Goal: Task Accomplishment & Management: Manage account settings

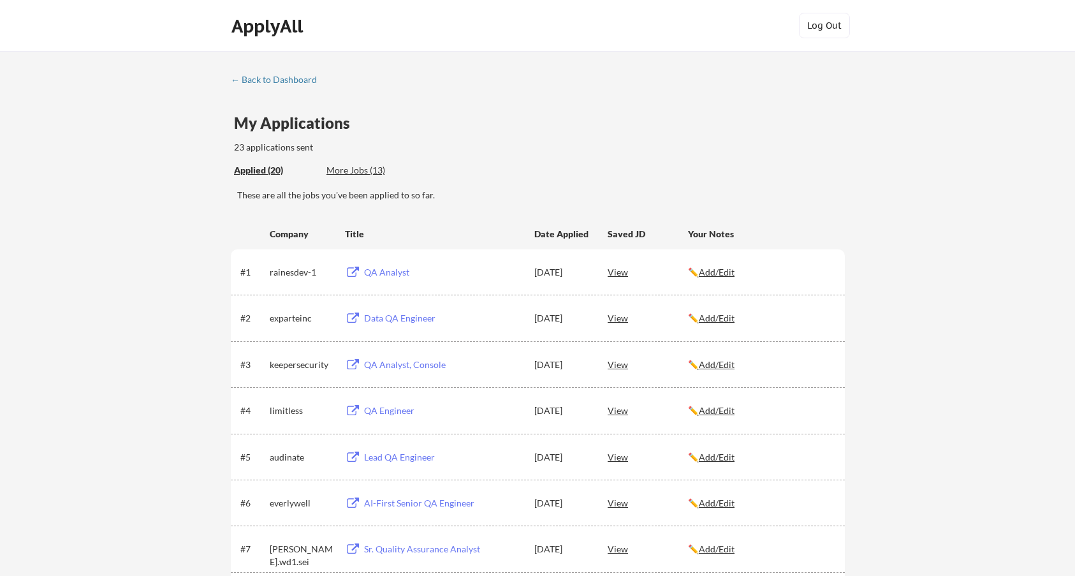
scroll to position [383, 0]
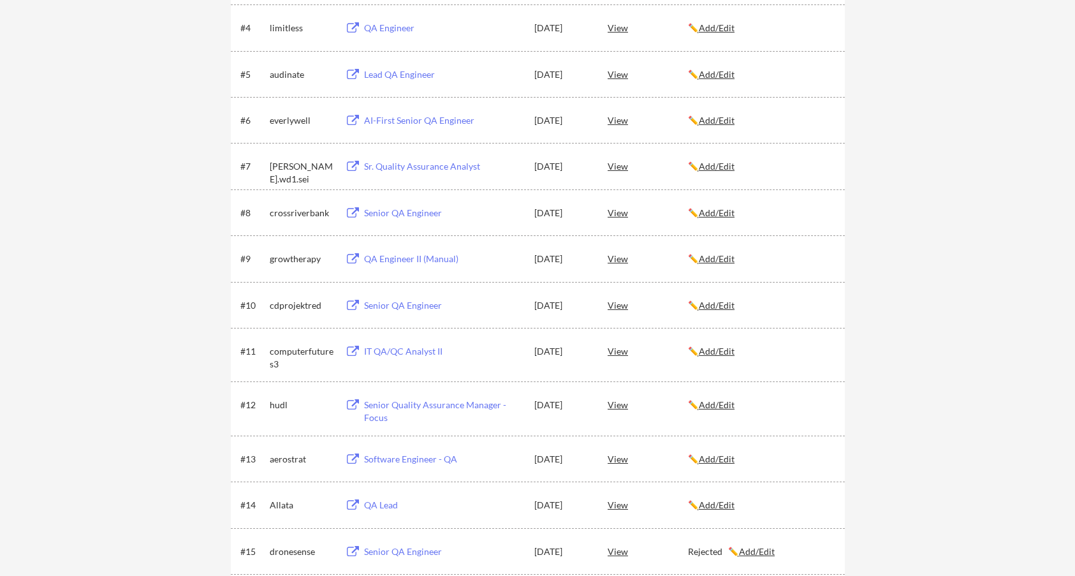
click at [168, 207] on div "← Back to Dashboard My Applications 23 applications sent Applied (20) More Jobs…" at bounding box center [537, 271] width 1075 height 1207
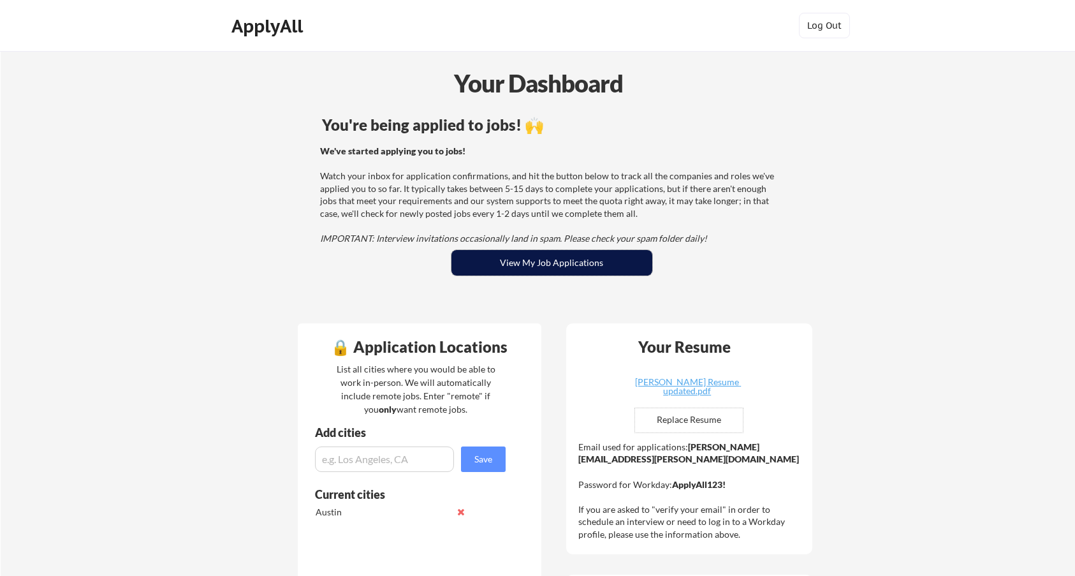
click at [508, 263] on button "View My Job Applications" at bounding box center [551, 263] width 201 height 26
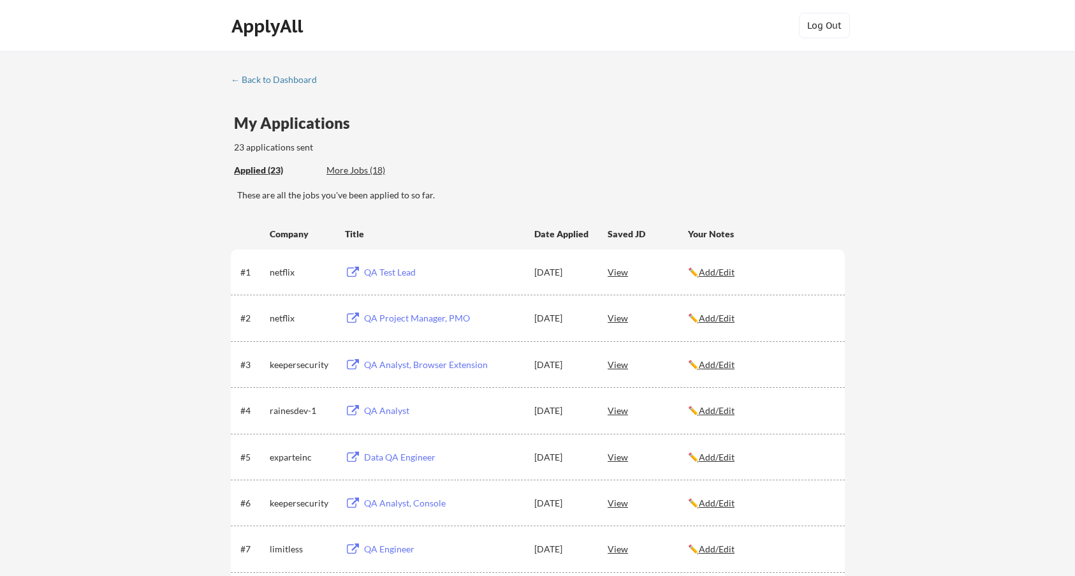
scroll to position [64, 0]
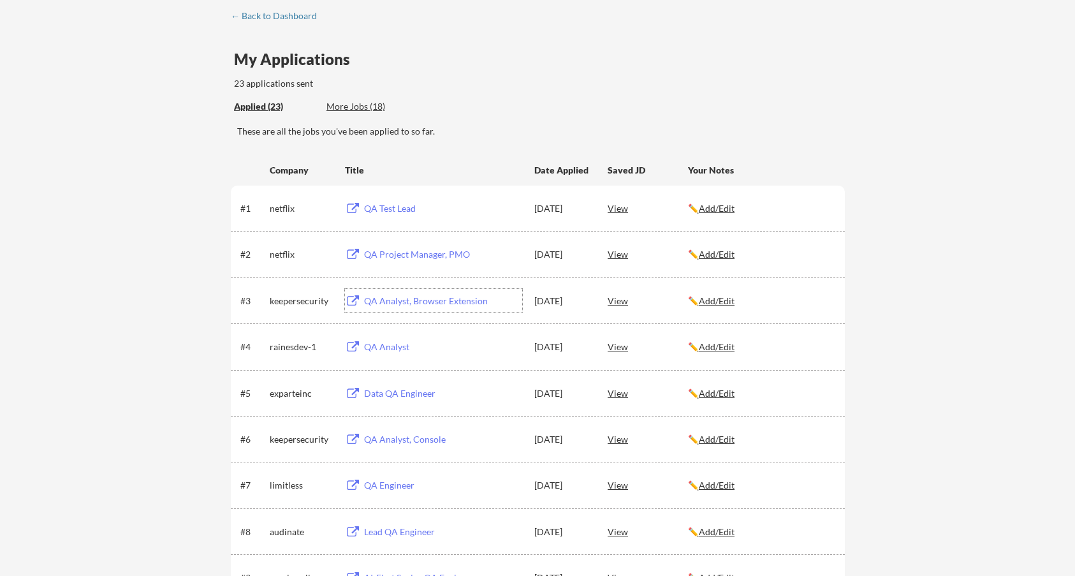
click at [422, 299] on div "QA Analyst, Browser Extension" at bounding box center [443, 301] width 158 height 13
click at [410, 253] on div "QA Project Manager, PMO" at bounding box center [443, 254] width 158 height 13
click at [381, 208] on div "QA Test Lead" at bounding box center [443, 208] width 158 height 13
click at [377, 348] on div "QA Analyst" at bounding box center [443, 346] width 158 height 13
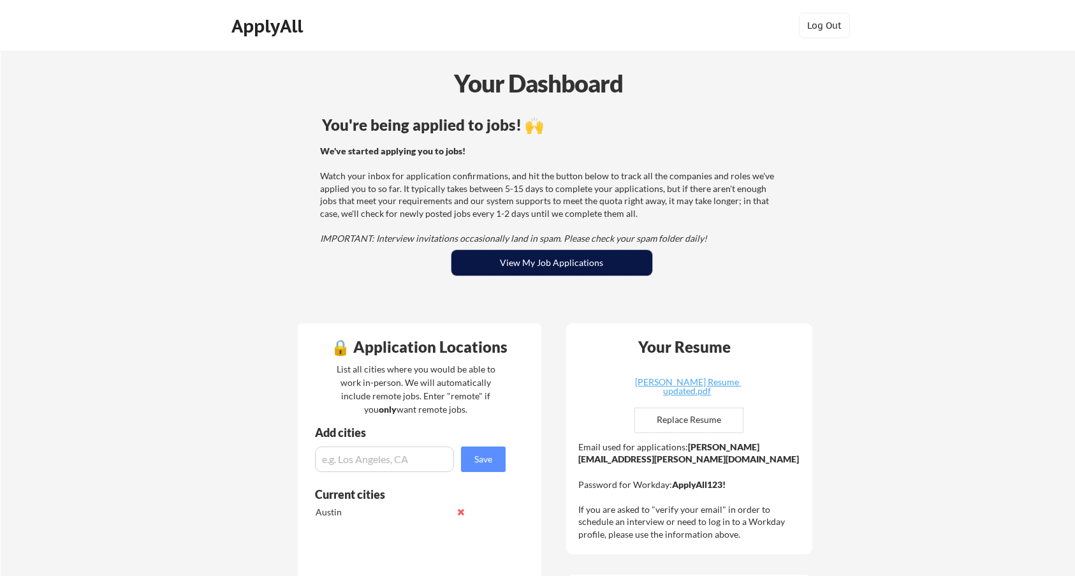
click at [540, 255] on button "View My Job Applications" at bounding box center [551, 263] width 201 height 26
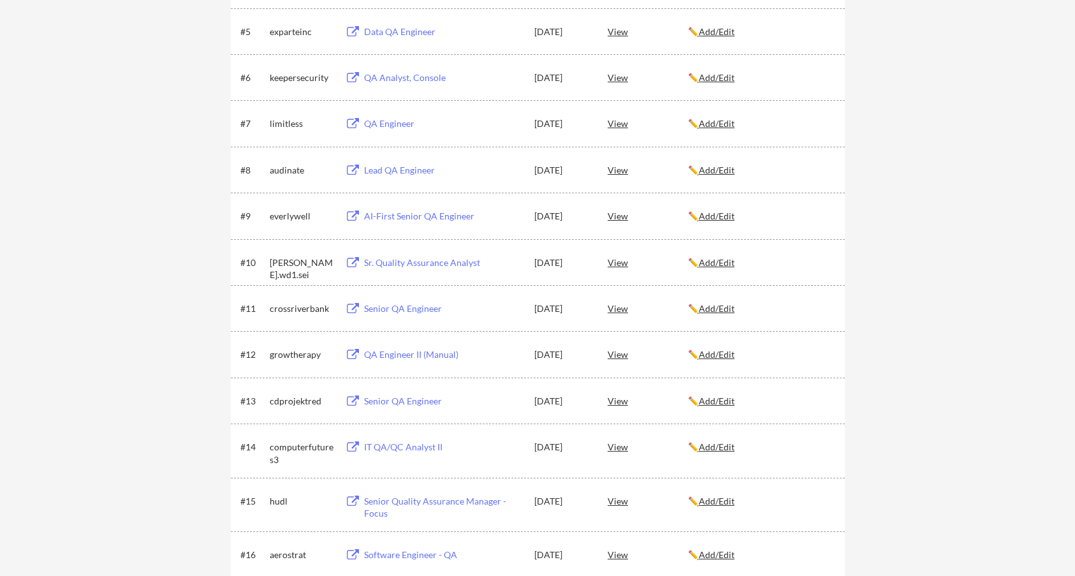
scroll to position [446, 0]
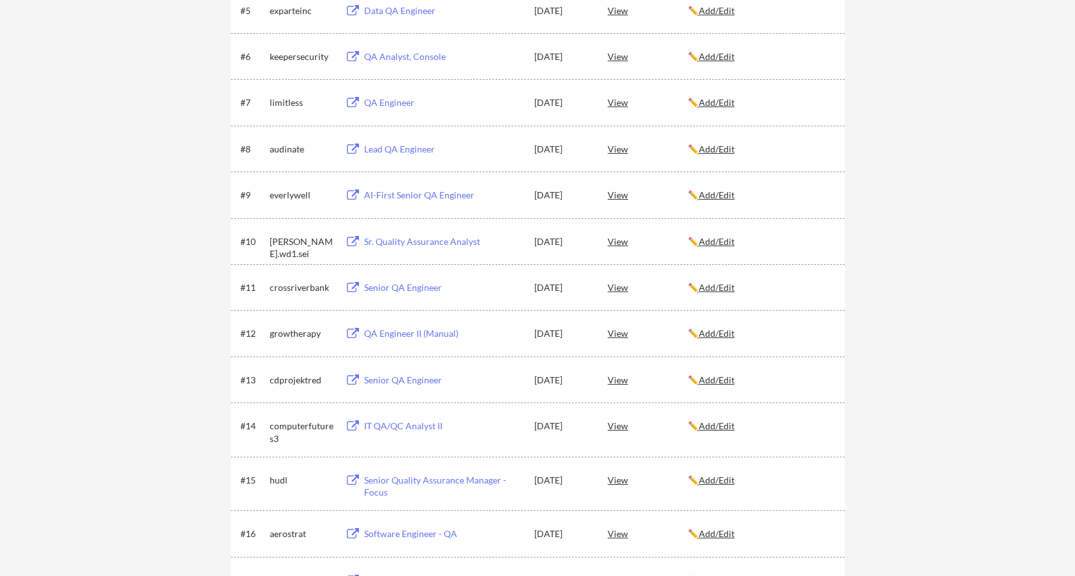
click at [375, 334] on div "QA Engineer II (Manual)" at bounding box center [443, 333] width 158 height 13
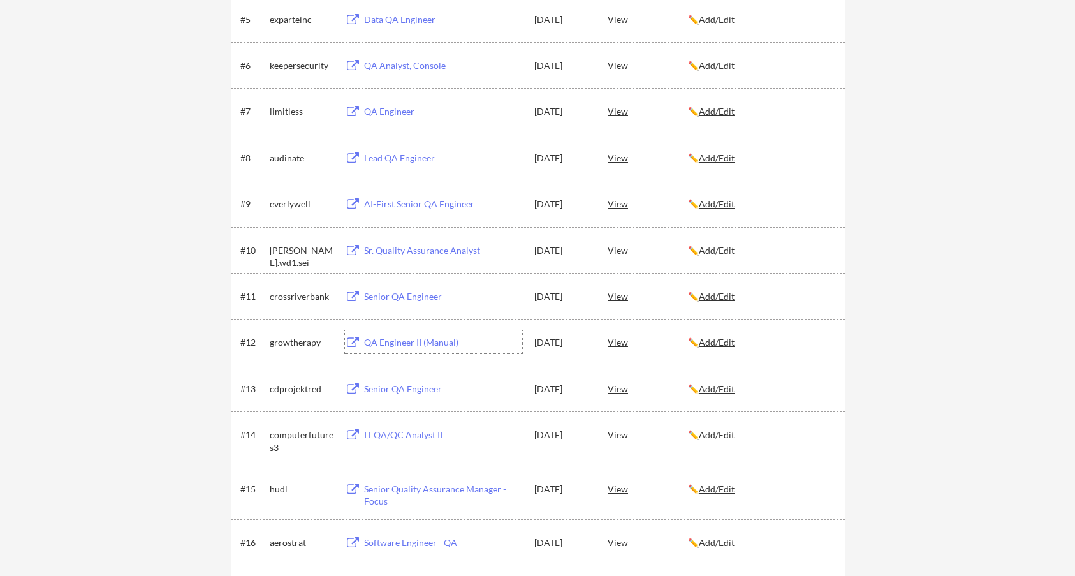
scroll to position [0, 0]
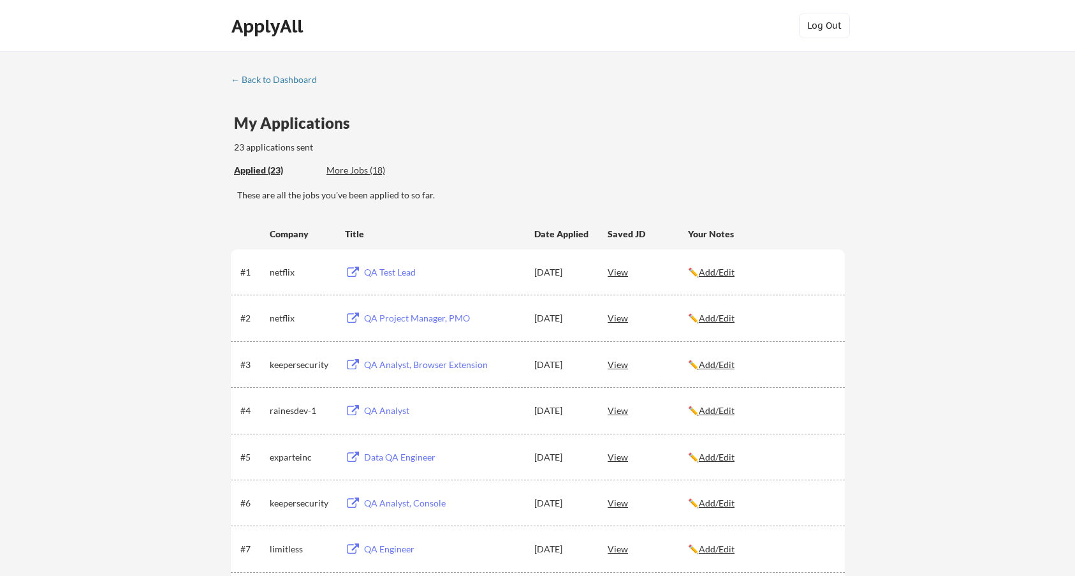
click at [367, 167] on div "More Jobs (18)" at bounding box center [373, 170] width 94 height 13
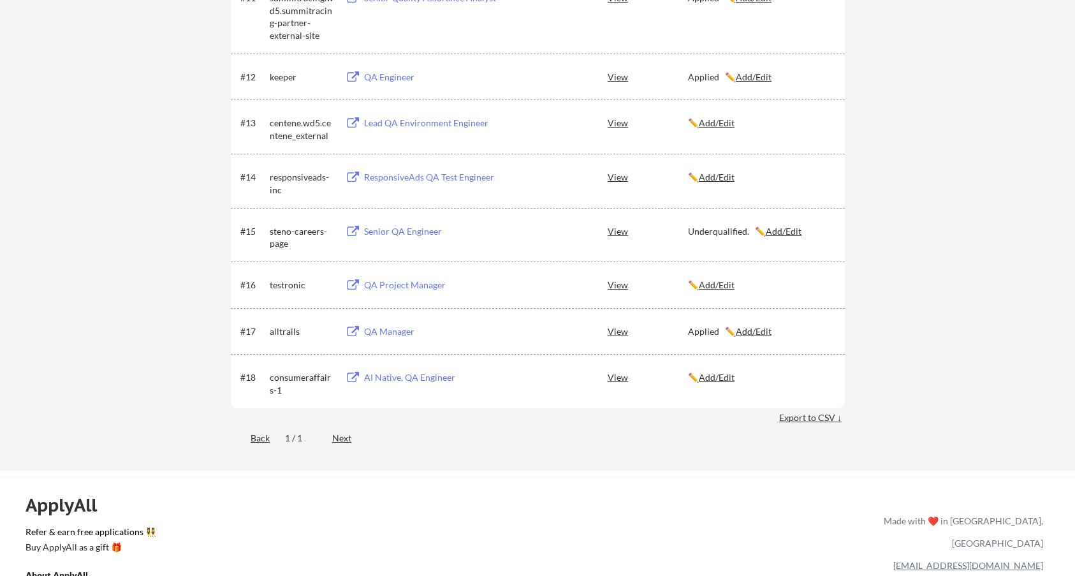
scroll to position [765, 0]
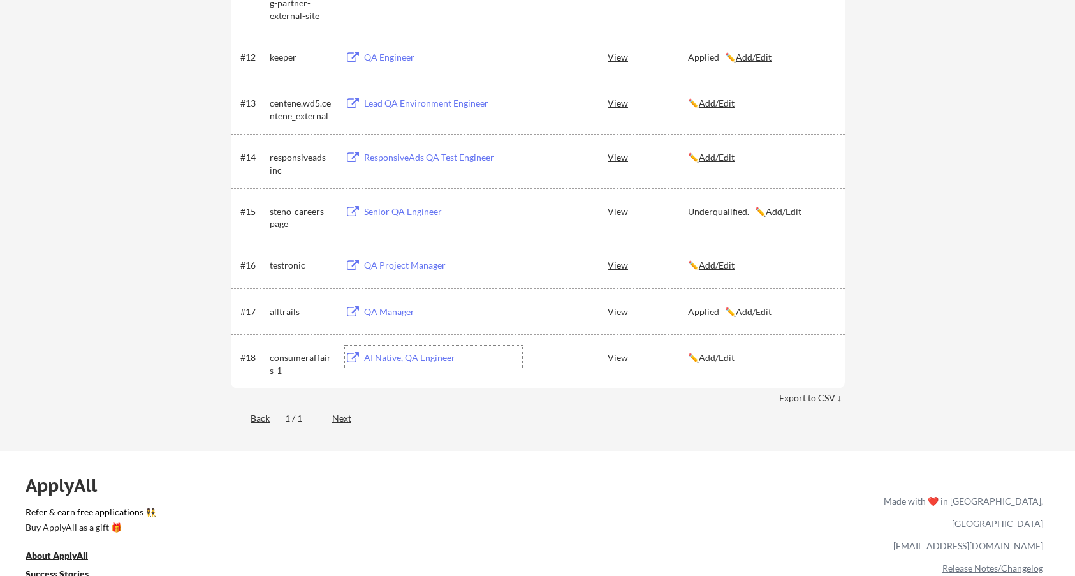
click at [413, 356] on div "AI Native, QA Engineer" at bounding box center [443, 357] width 158 height 13
click at [372, 267] on div "QA Project Manager" at bounding box center [443, 265] width 158 height 13
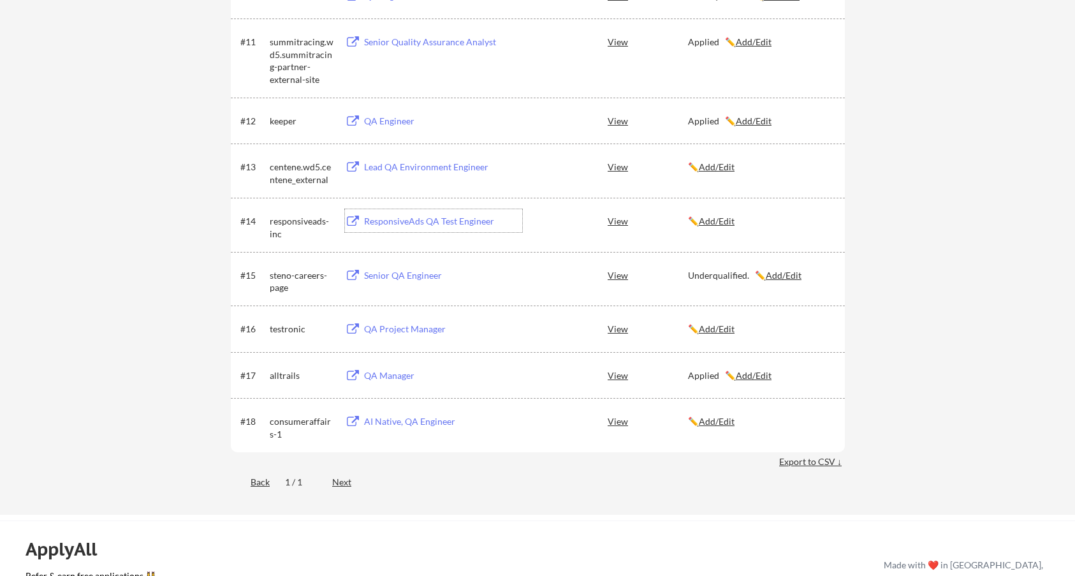
click at [393, 221] on div "ResponsiveAds QA Test Engineer" at bounding box center [443, 221] width 158 height 13
click at [386, 169] on div "Lead QA Environment Engineer" at bounding box center [443, 167] width 158 height 13
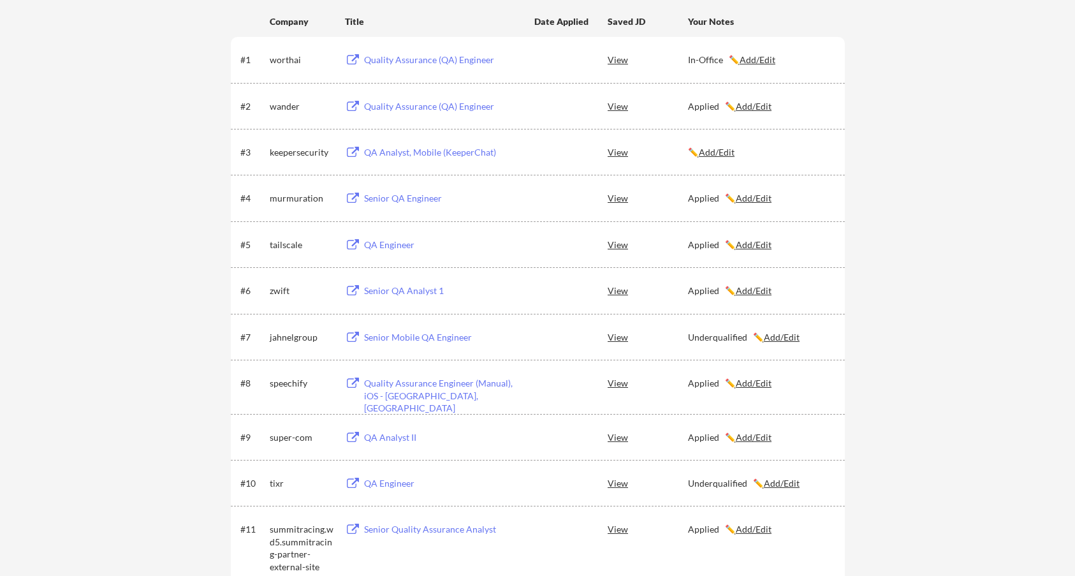
scroll to position [191, 0]
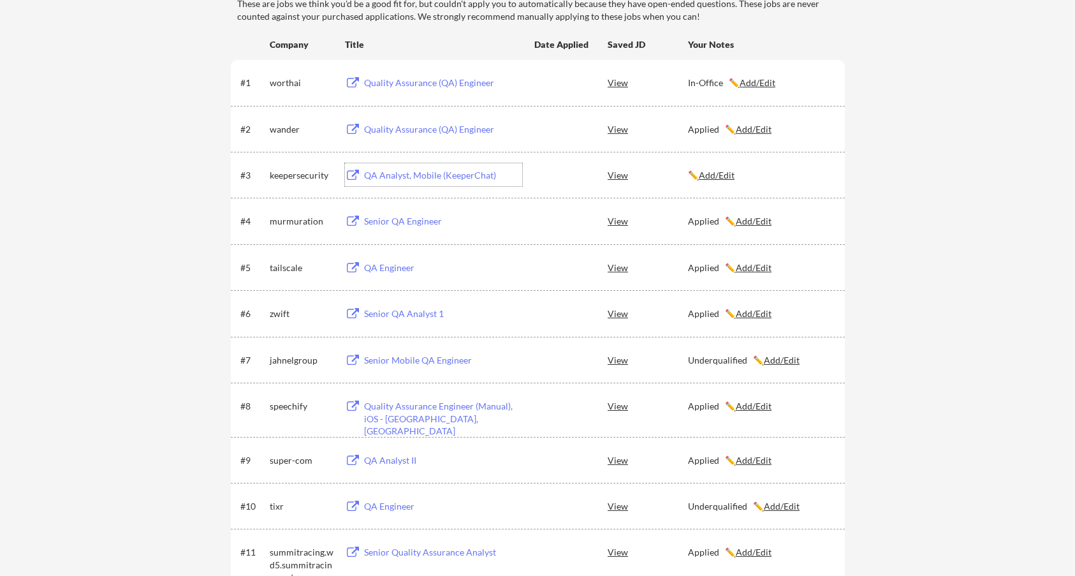
click at [399, 173] on div "QA Analyst, Mobile (KeeperChat)" at bounding box center [443, 175] width 158 height 13
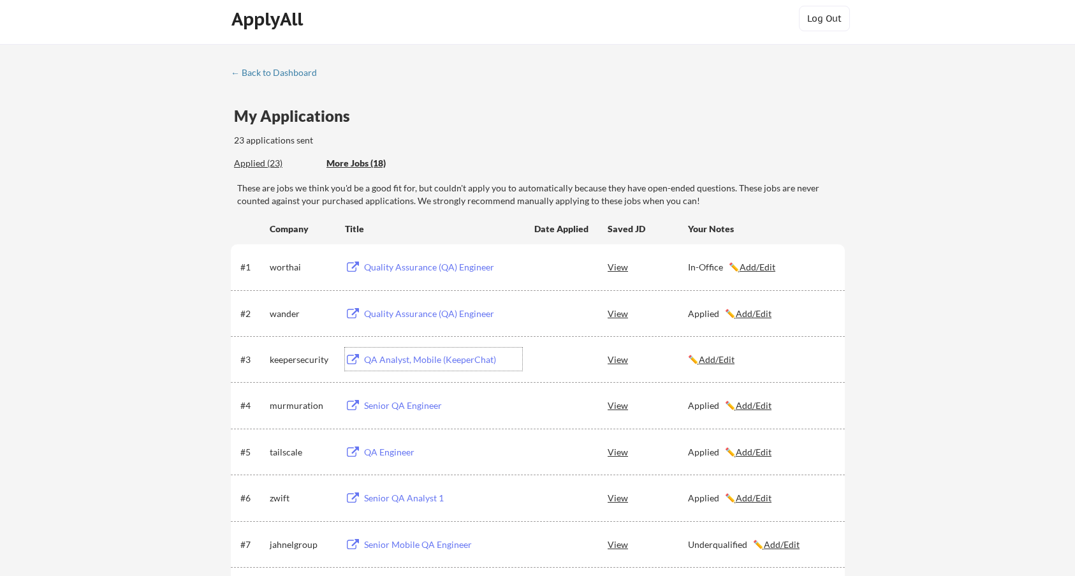
scroll to position [0, 0]
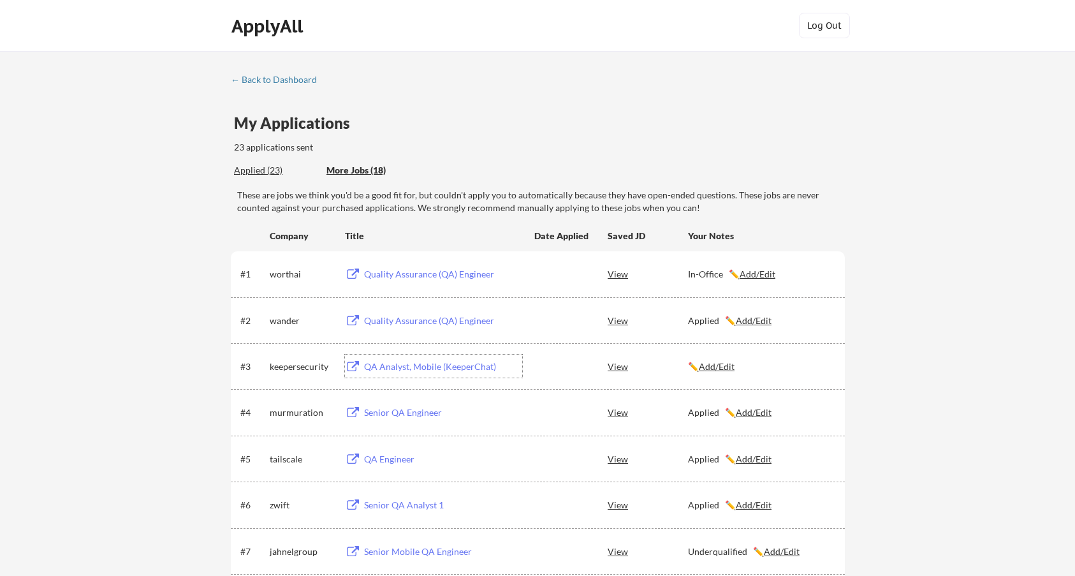
click at [267, 173] on div "Applied (23)" at bounding box center [275, 170] width 83 height 13
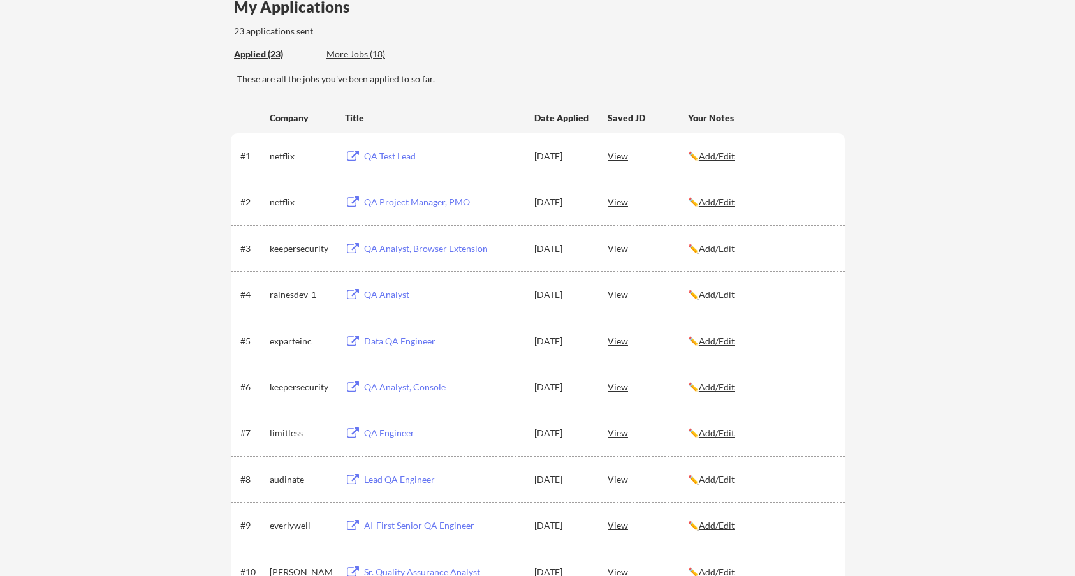
scroll to position [128, 0]
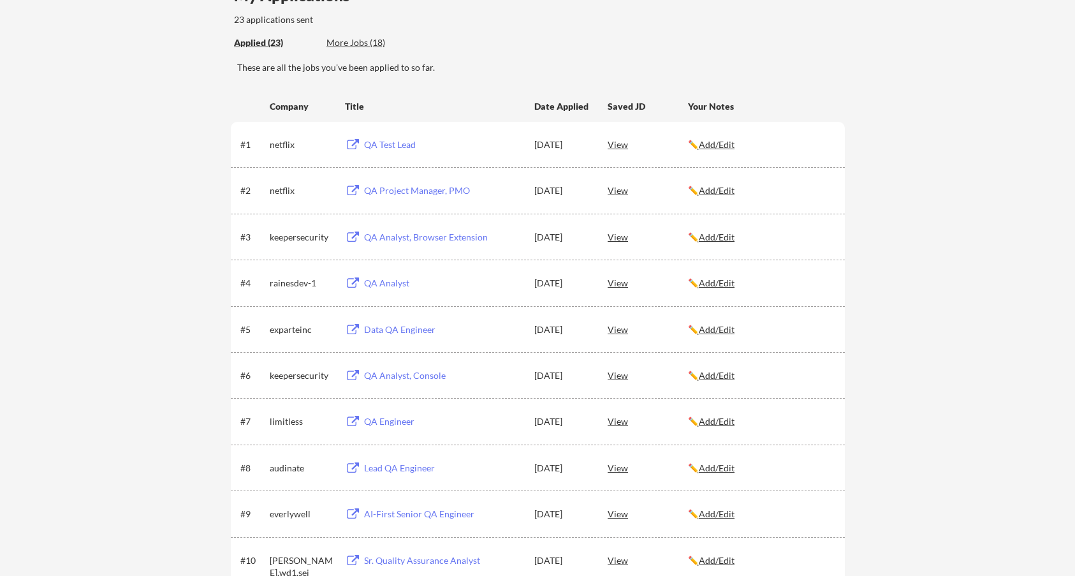
click at [360, 42] on div "More Jobs (18)" at bounding box center [373, 42] width 94 height 13
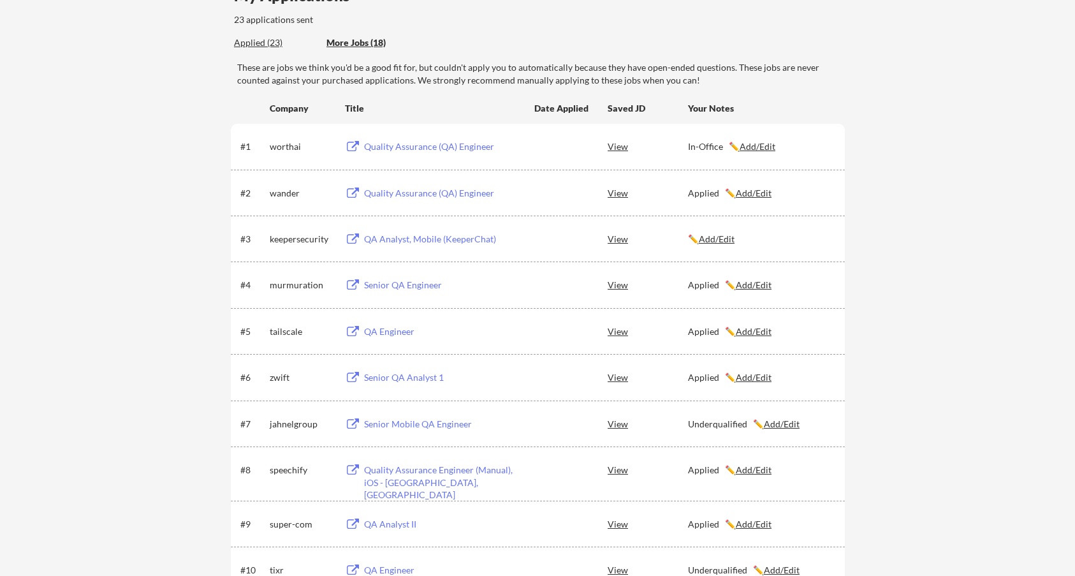
click at [729, 240] on u "Add/Edit" at bounding box center [717, 238] width 36 height 11
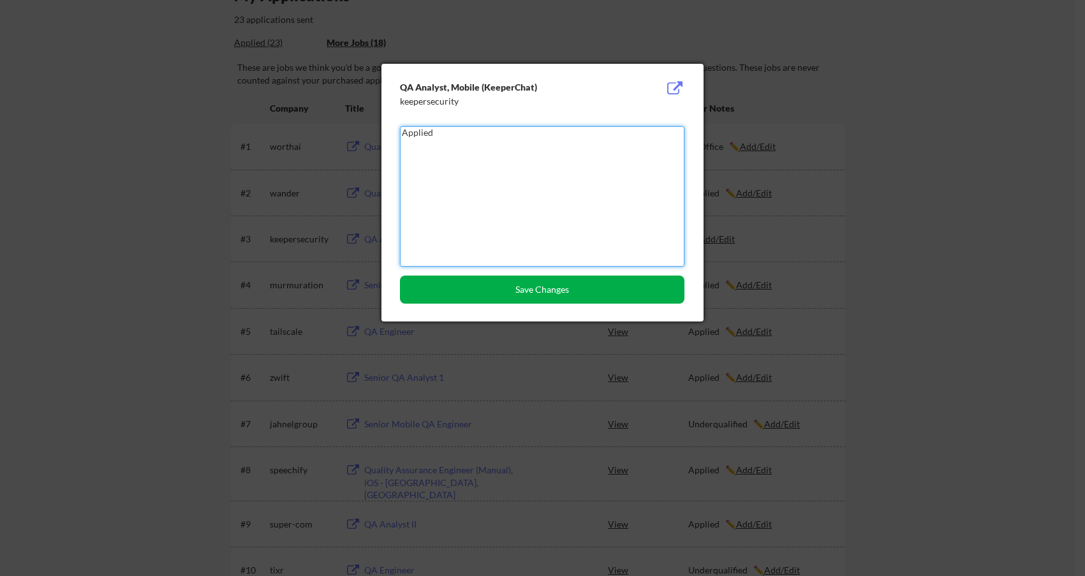
type textarea "Applied"
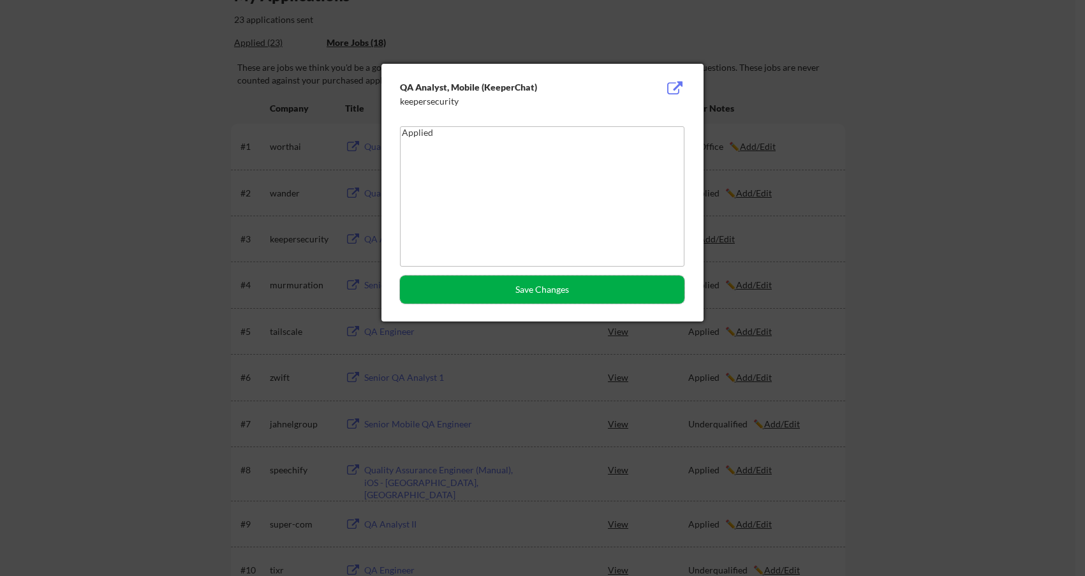
click at [625, 286] on button "Save Changes" at bounding box center [542, 289] width 284 height 28
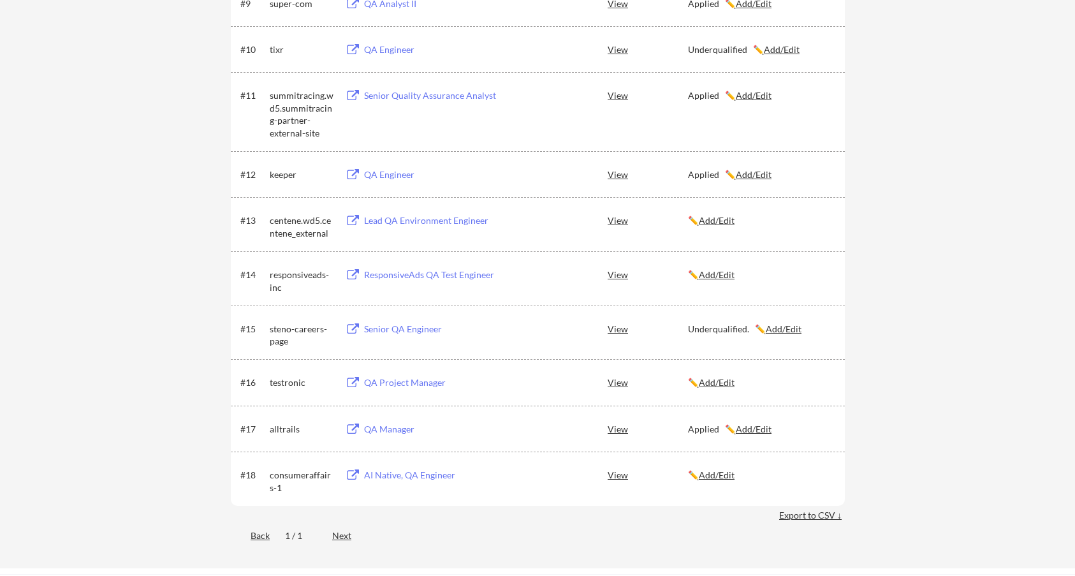
scroll to position [701, 0]
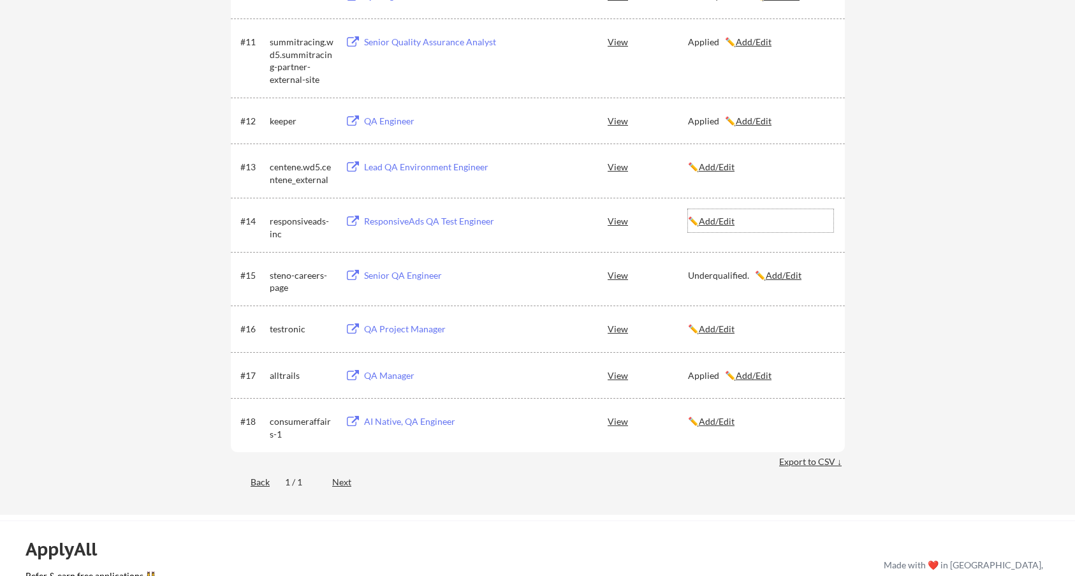
click at [723, 217] on u "Add/Edit" at bounding box center [717, 221] width 36 height 11
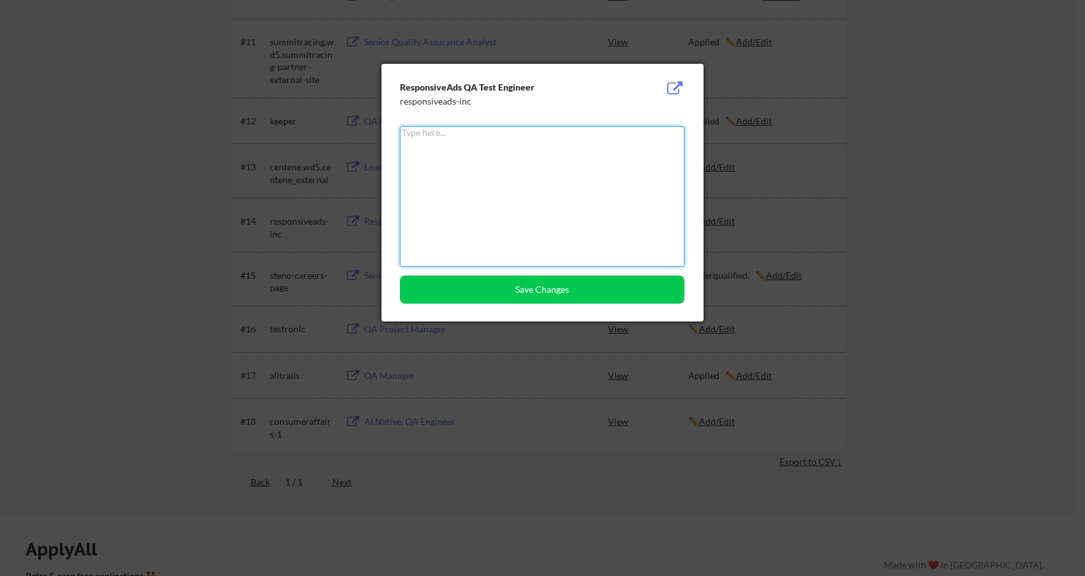
click at [599, 205] on textarea at bounding box center [542, 196] width 284 height 140
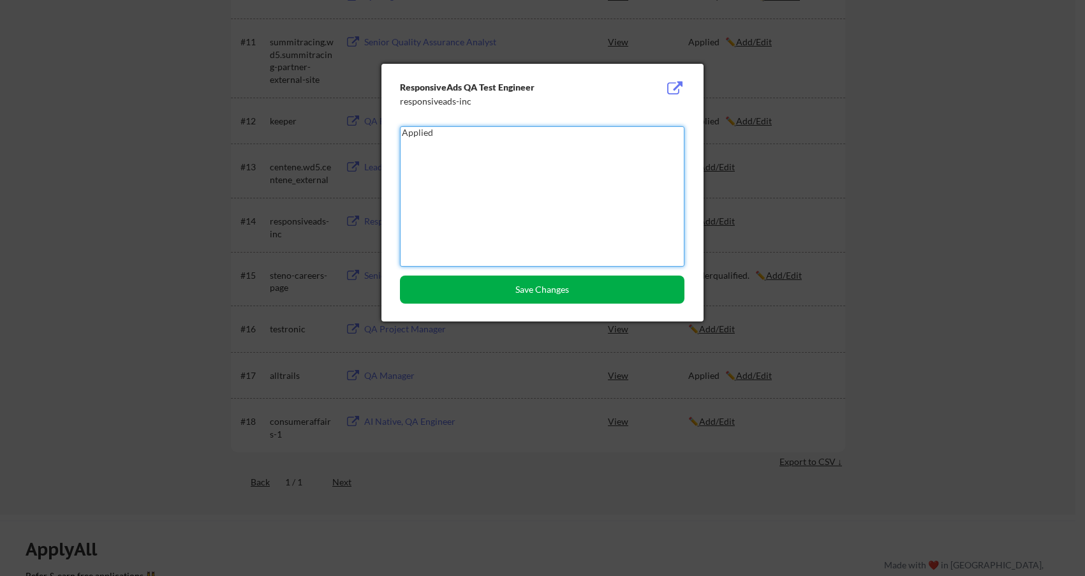
type textarea "Applied"
click at [581, 289] on button "Save Changes" at bounding box center [542, 289] width 284 height 28
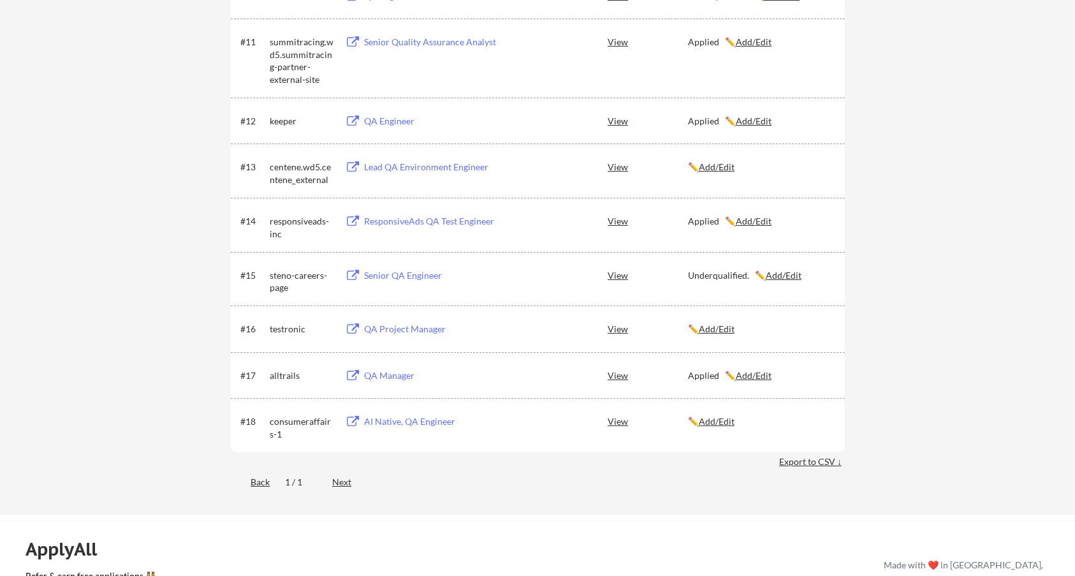
click at [400, 167] on div "Lead QA Environment Engineer" at bounding box center [443, 167] width 158 height 13
click at [715, 166] on u "Add/Edit" at bounding box center [717, 166] width 36 height 11
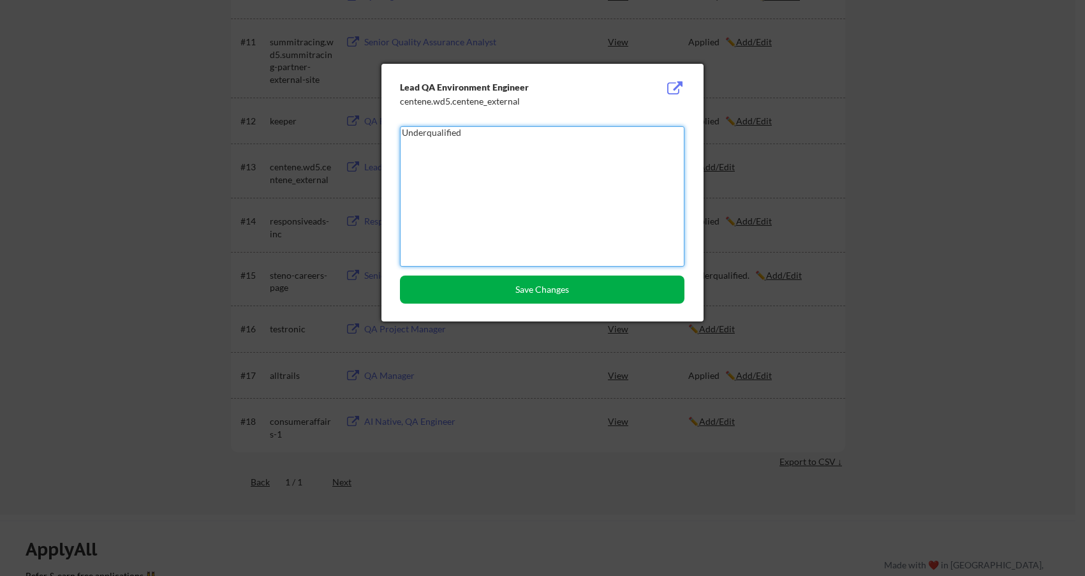
type textarea "Underqualified"
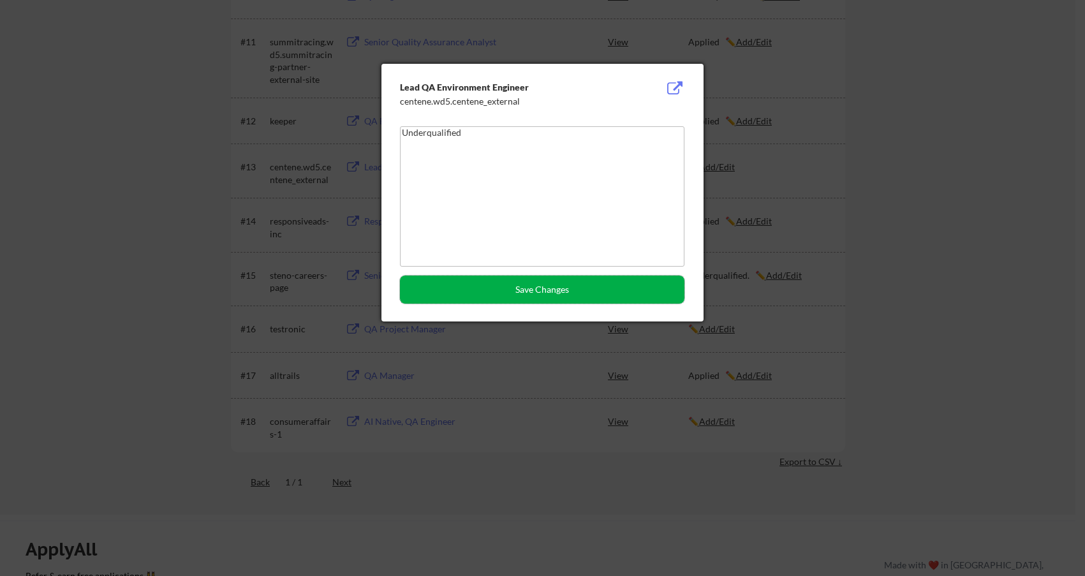
click at [599, 295] on button "Save Changes" at bounding box center [542, 289] width 284 height 28
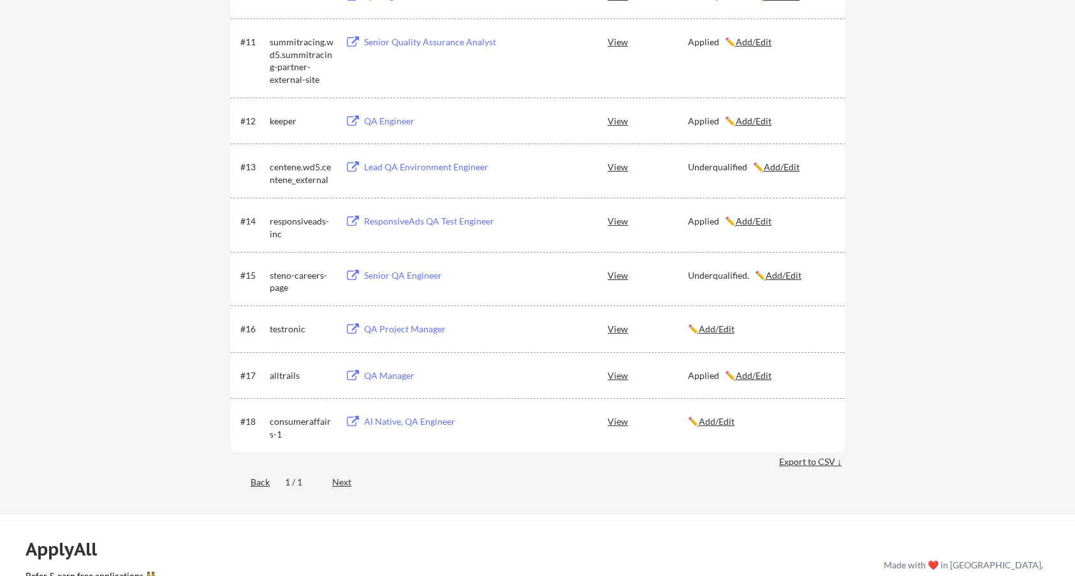
click at [719, 330] on u "Add/Edit" at bounding box center [717, 328] width 36 height 11
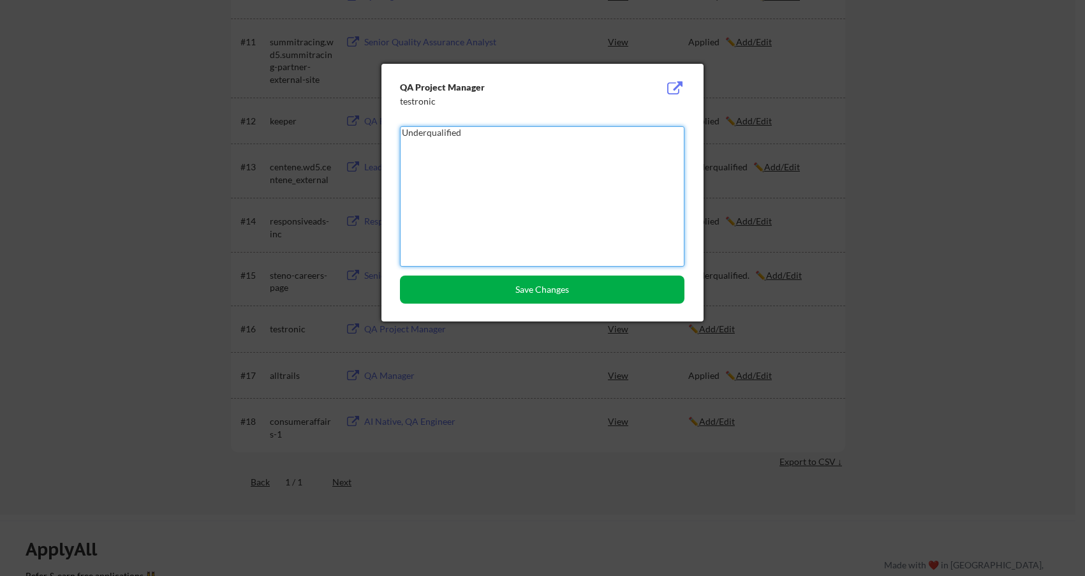
type textarea "Underqualified"
click at [563, 279] on button "Save Changes" at bounding box center [542, 289] width 284 height 28
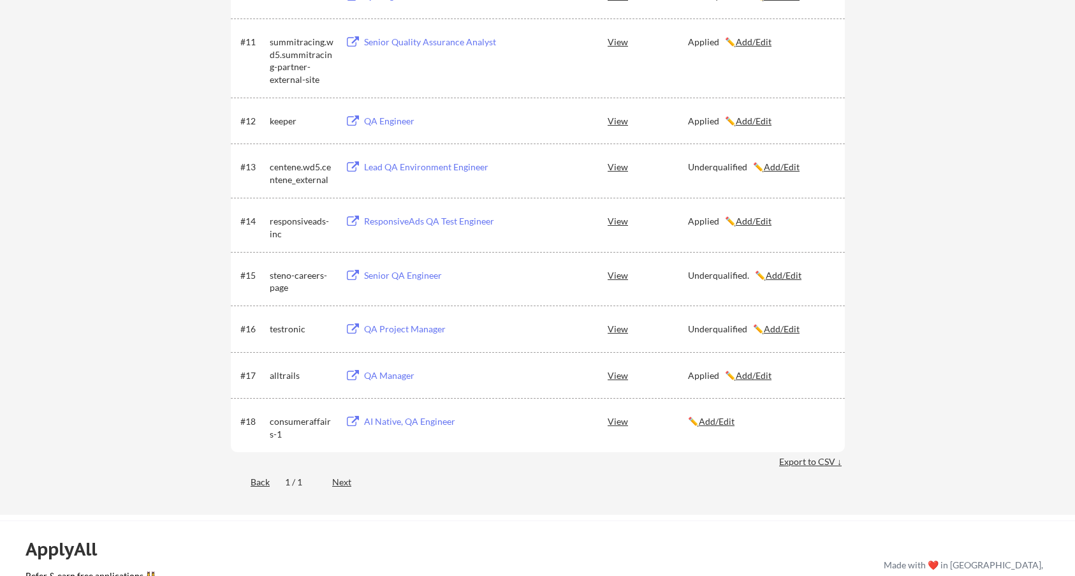
click at [725, 417] on u "Add/Edit" at bounding box center [717, 421] width 36 height 11
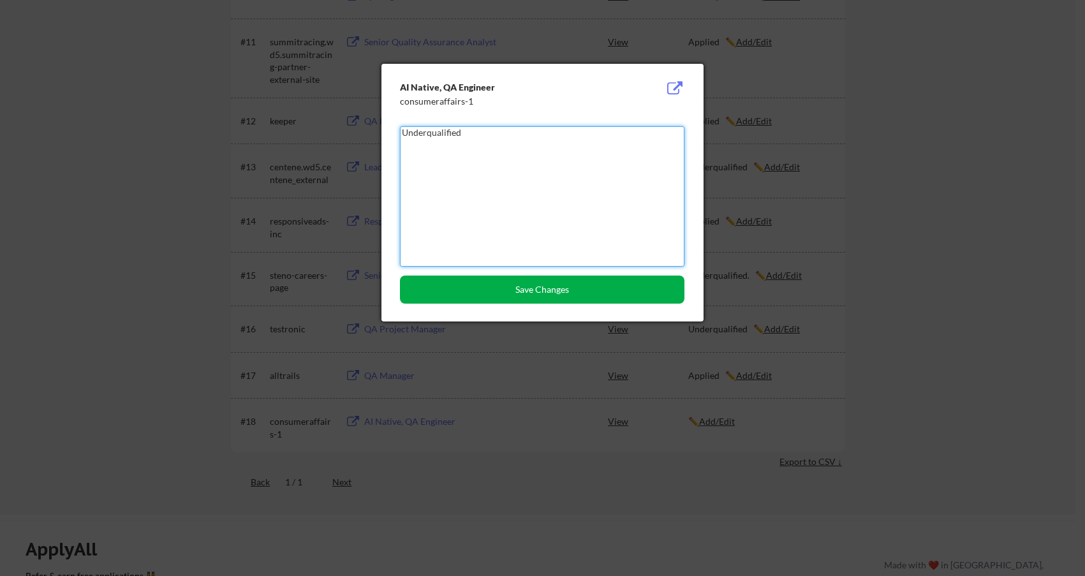
type textarea "Underqualified"
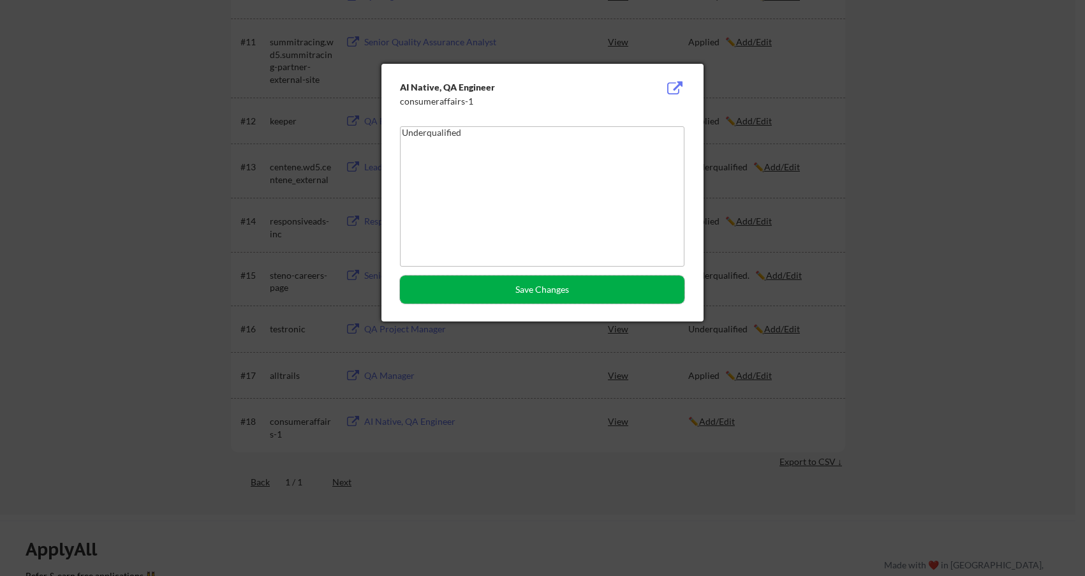
click at [504, 295] on button "Save Changes" at bounding box center [542, 289] width 284 height 28
